Goal: Obtain resource: Download file/media

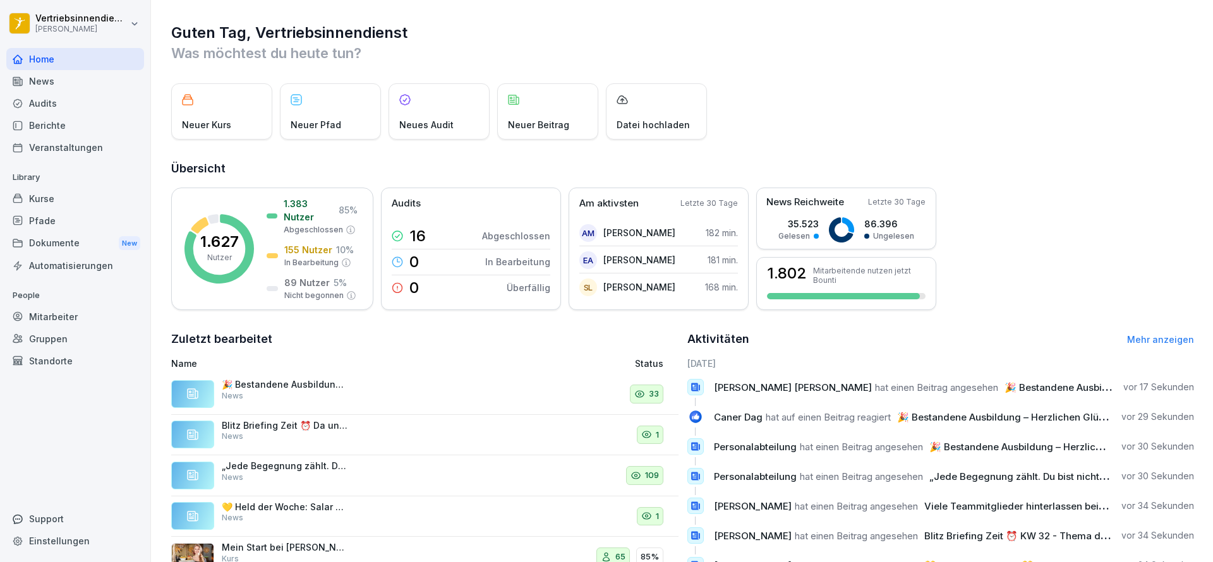
click at [85, 251] on div "Dokumente New" at bounding box center [75, 243] width 138 height 23
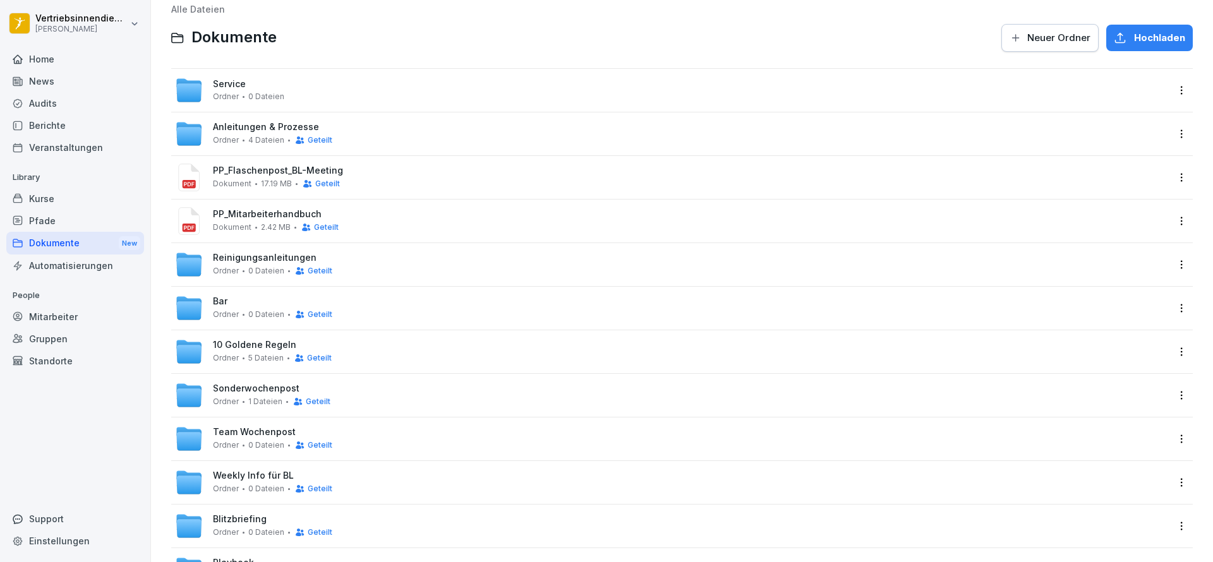
scroll to position [167, 0]
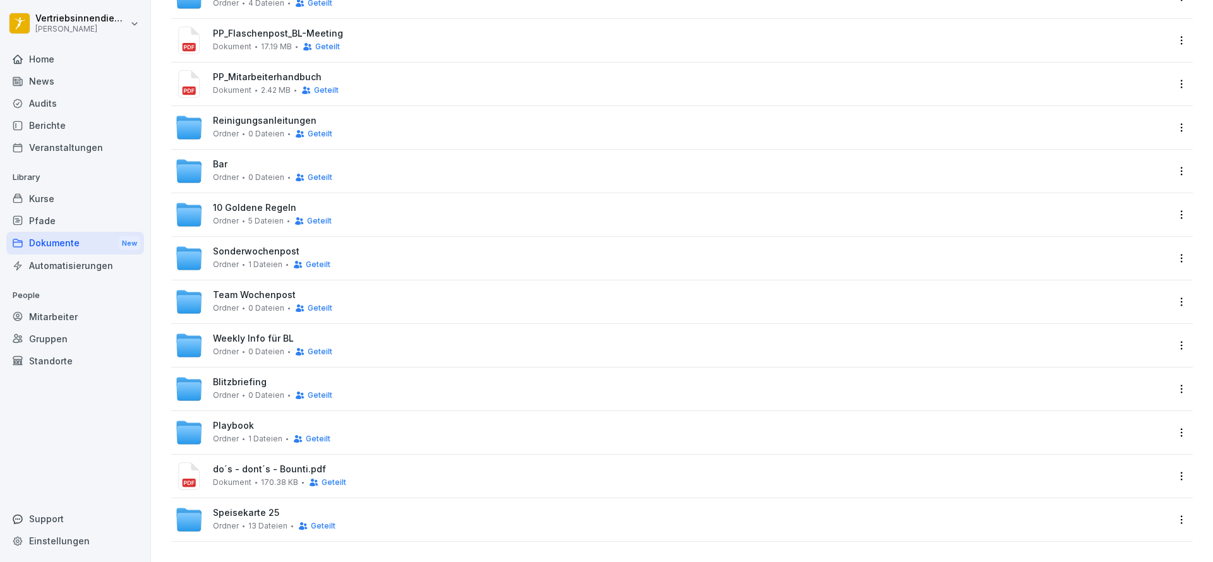
click at [225, 411] on div "Playbook Ordner 1 Dateien Geteilt" at bounding box center [671, 432] width 1001 height 43
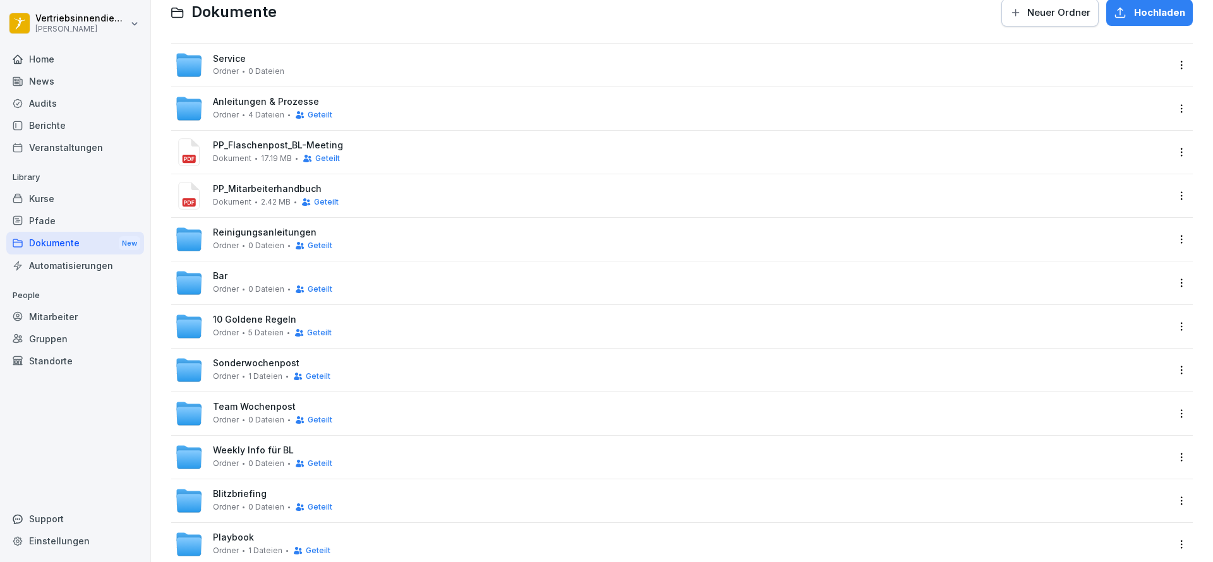
scroll to position [44, 0]
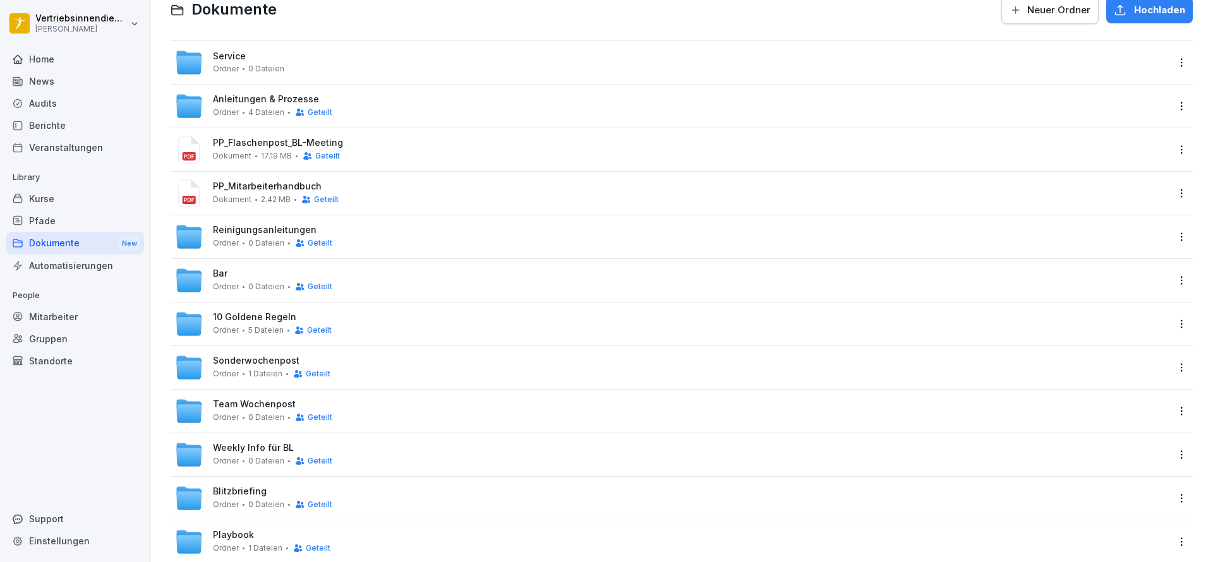
click at [232, 507] on span "Ordner" at bounding box center [226, 504] width 26 height 9
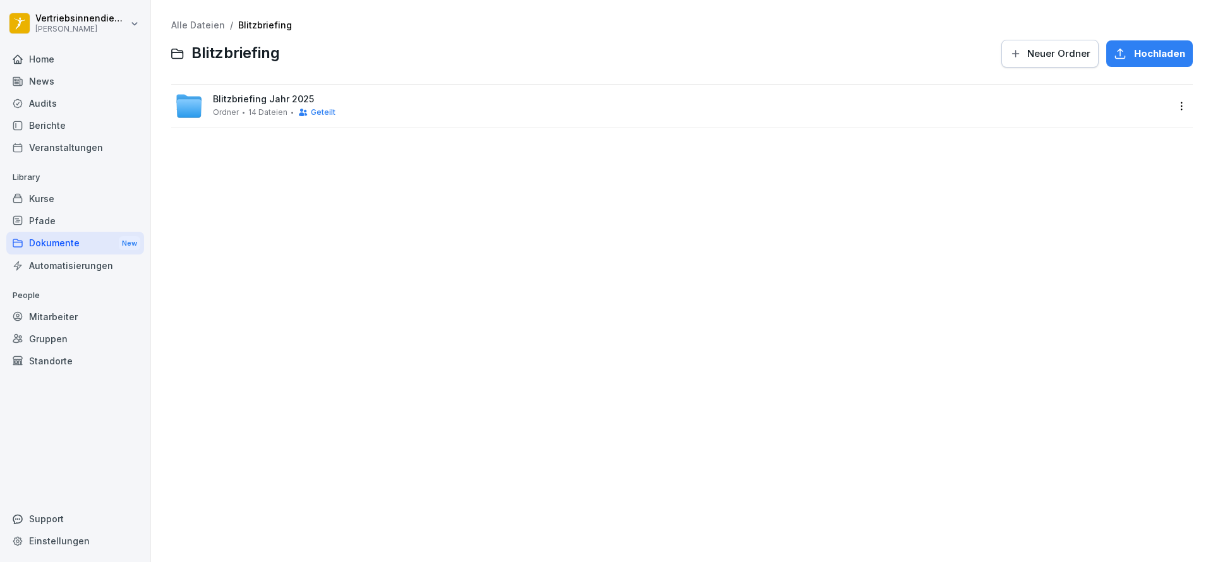
click at [218, 112] on span "Ordner" at bounding box center [226, 112] width 26 height 9
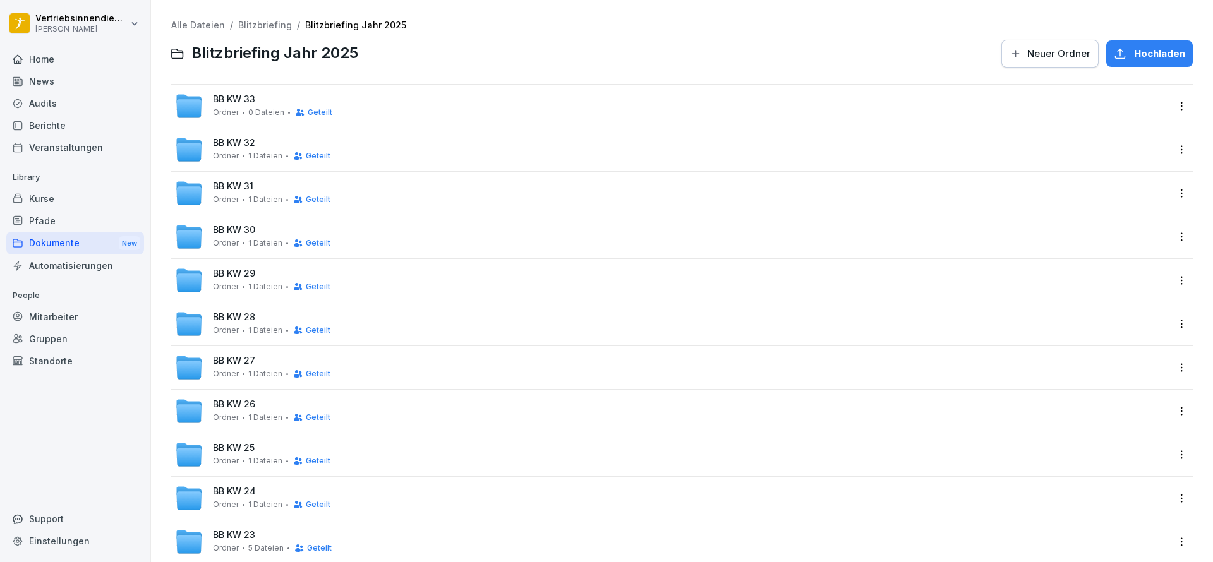
click at [252, 112] on span "0 Dateien" at bounding box center [266, 112] width 36 height 9
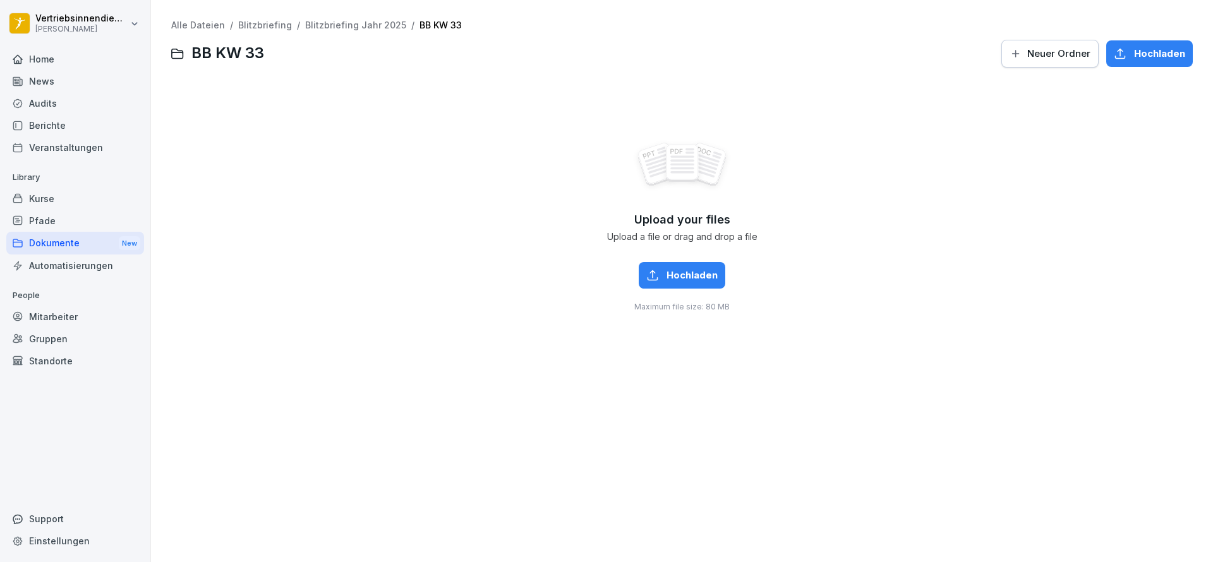
click at [59, 75] on div "News" at bounding box center [75, 81] width 138 height 22
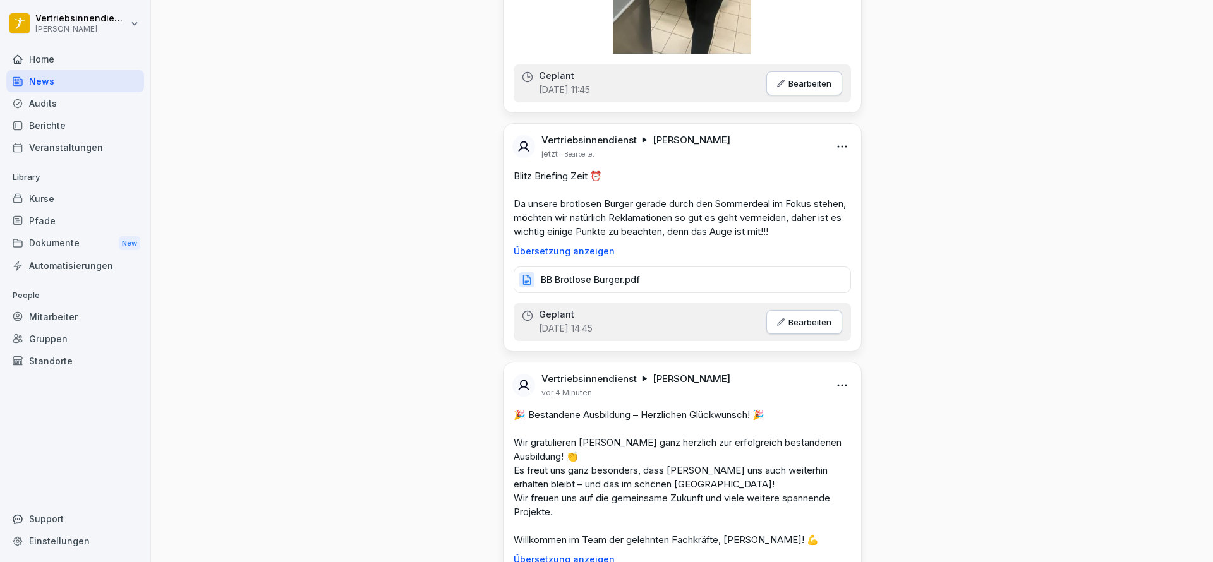
scroll to position [4968, 0]
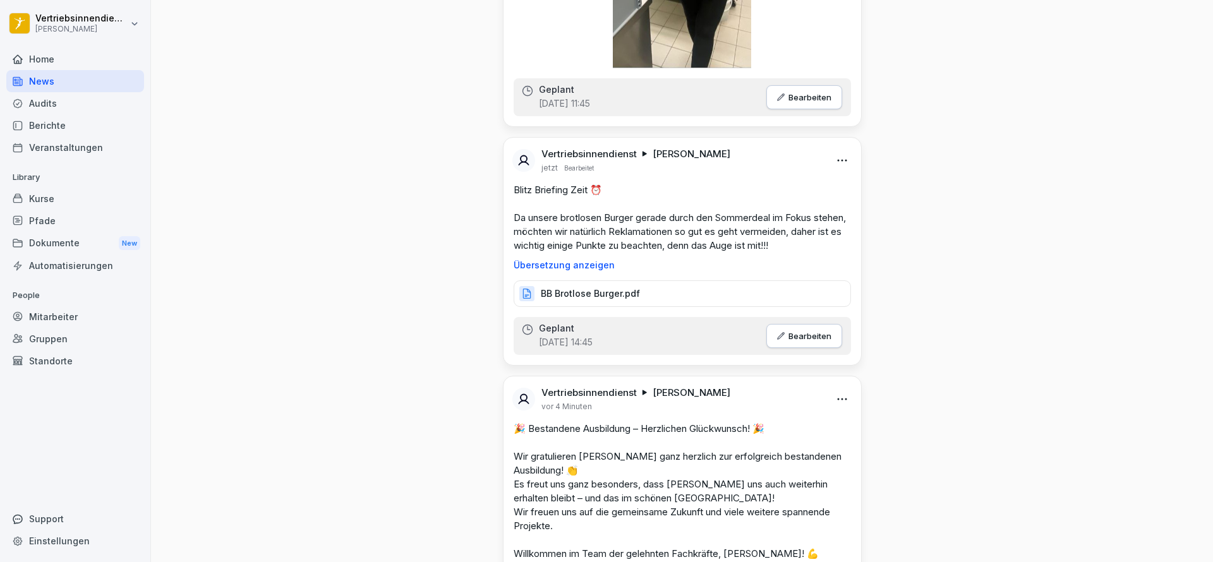
click at [590, 291] on p "BB Brotlose Burger.pdf" at bounding box center [590, 293] width 99 height 13
